Goal: Use online tool/utility: Utilize a website feature to perform a specific function

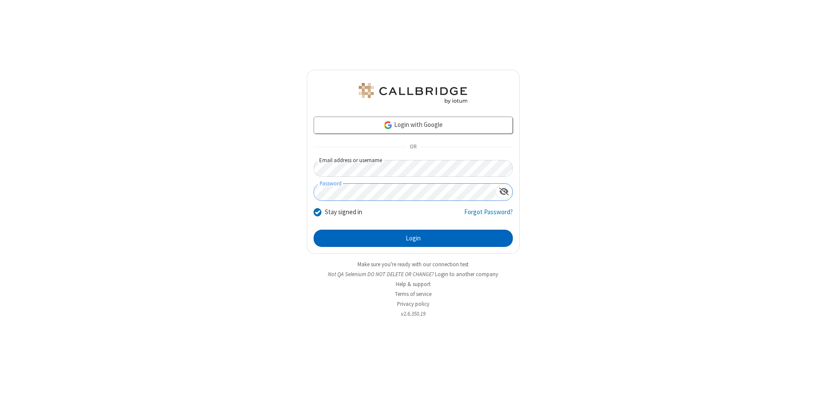
click at [413, 238] on button "Login" at bounding box center [413, 238] width 199 height 17
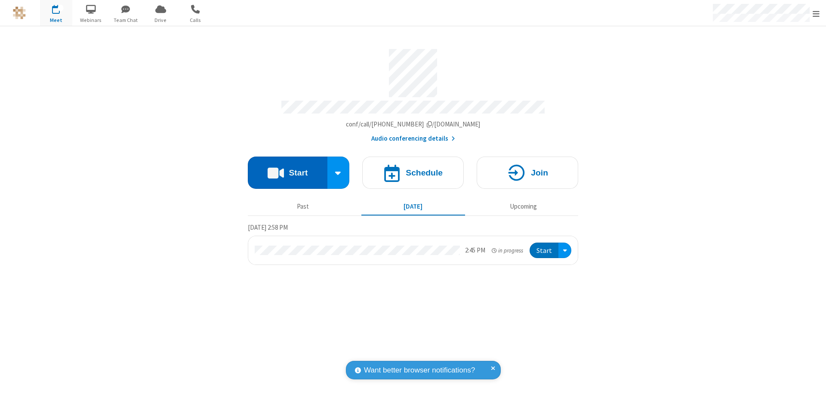
click at [287, 169] on button "Start" at bounding box center [288, 173] width 80 height 32
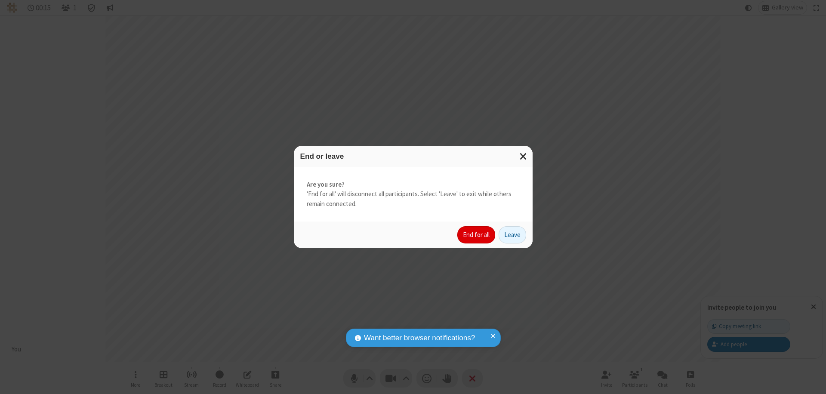
click at [477, 235] on button "End for all" at bounding box center [476, 234] width 38 height 17
